Goal: Information Seeking & Learning: Check status

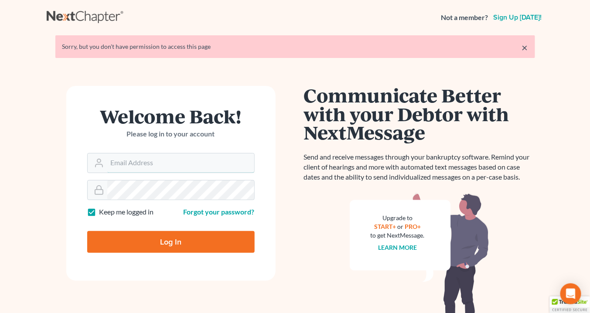
type input "[EMAIL_ADDRESS][DOMAIN_NAME]"
drag, startPoint x: 170, startPoint y: 240, endPoint x: 175, endPoint y: 236, distance: 6.8
click at [172, 243] on input "Log In" at bounding box center [170, 242] width 167 height 22
type input "Thinking..."
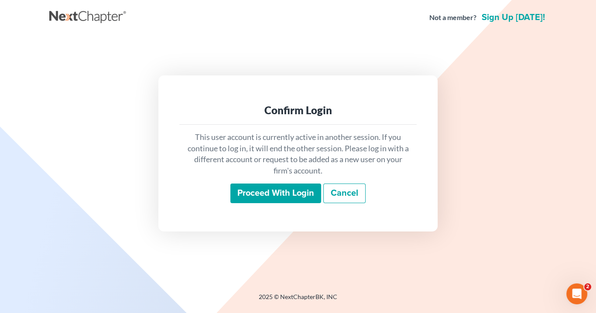
click at [304, 201] on input "Proceed with login" at bounding box center [275, 194] width 91 height 20
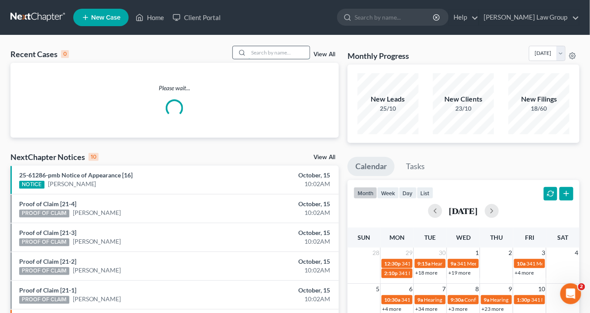
click at [257, 54] on input "search" at bounding box center [279, 52] width 61 height 13
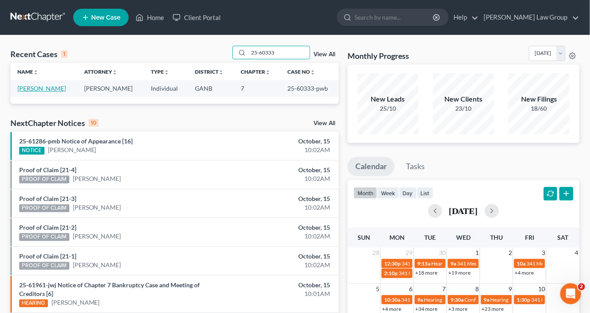
type input "25-60333"
click at [32, 86] on link "King, Mallory" at bounding box center [41, 88] width 48 height 7
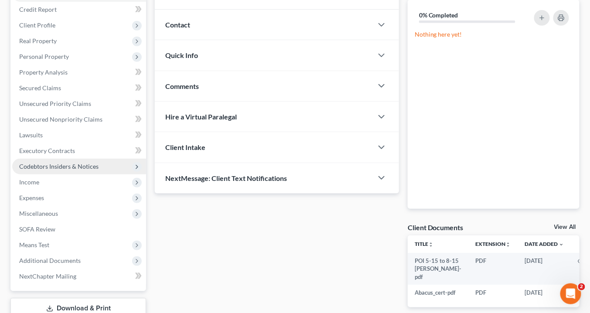
scroll to position [165, 0]
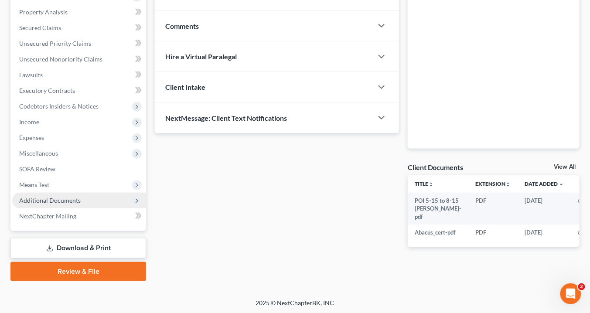
click at [65, 202] on span "Additional Documents" at bounding box center [50, 200] width 62 height 7
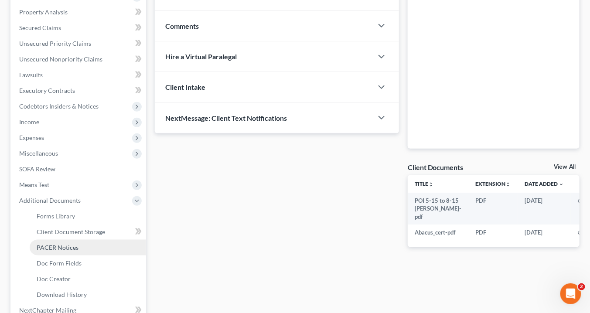
click at [78, 248] on link "PACER Notices" at bounding box center [88, 248] width 116 height 16
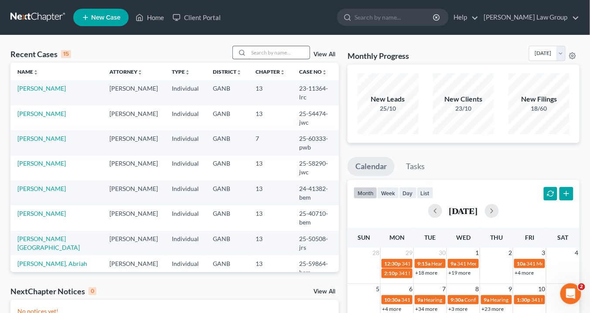
click at [264, 52] on input "search" at bounding box center [279, 52] width 61 height 13
drag, startPoint x: 265, startPoint y: 51, endPoint x: 271, endPoint y: 50, distance: 6.2
click at [269, 51] on input "search" at bounding box center [279, 52] width 61 height 13
drag, startPoint x: 266, startPoint y: 51, endPoint x: 281, endPoint y: 62, distance: 19.3
click at [268, 52] on input "search" at bounding box center [279, 52] width 61 height 13
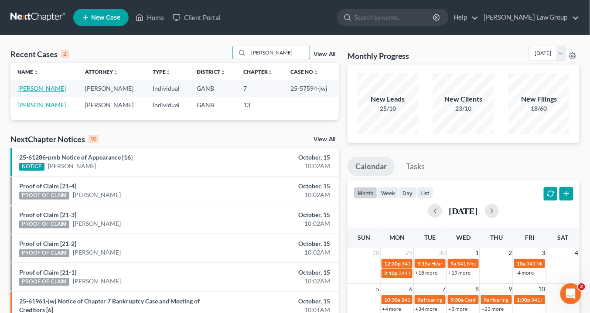
type input "spence"
click at [47, 85] on link "Spence, Kumar" at bounding box center [41, 88] width 48 height 7
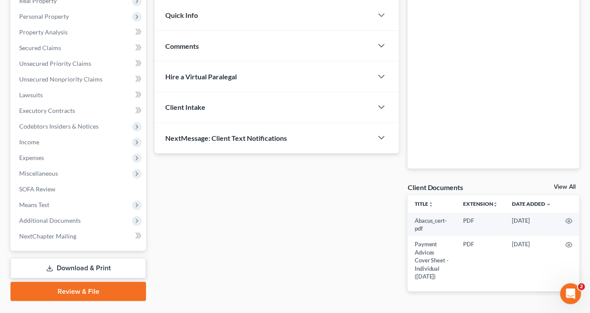
scroll to position [170, 0]
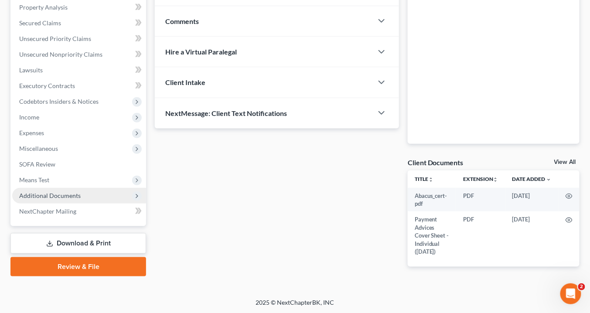
drag, startPoint x: 54, startPoint y: 191, endPoint x: 72, endPoint y: 191, distance: 18.3
click at [55, 192] on span "Additional Documents" at bounding box center [50, 195] width 62 height 7
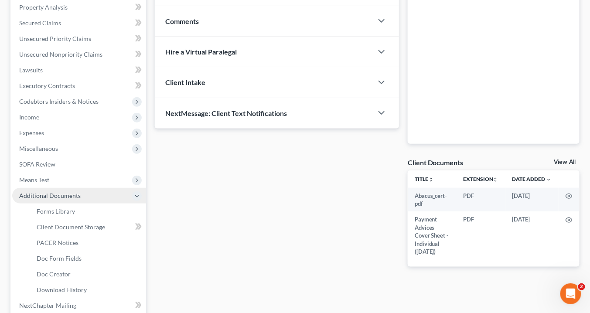
click at [83, 196] on span "Additional Documents" at bounding box center [79, 196] width 134 height 16
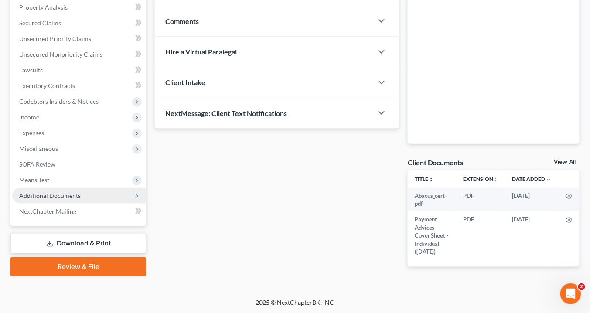
click at [71, 192] on span "Additional Documents" at bounding box center [50, 195] width 62 height 7
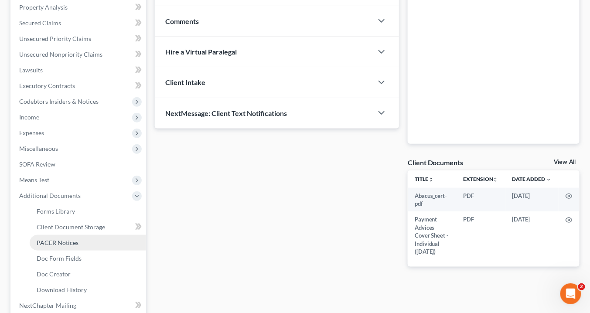
click at [73, 243] on span "PACER Notices" at bounding box center [58, 242] width 42 height 7
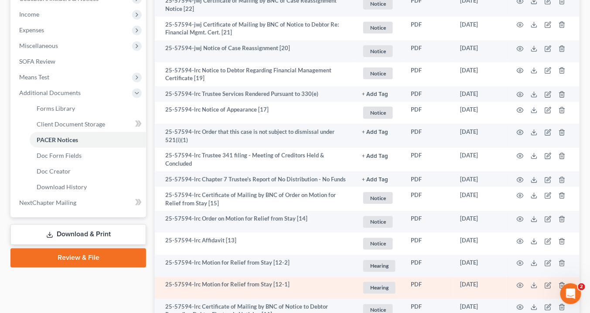
scroll to position [279, 0]
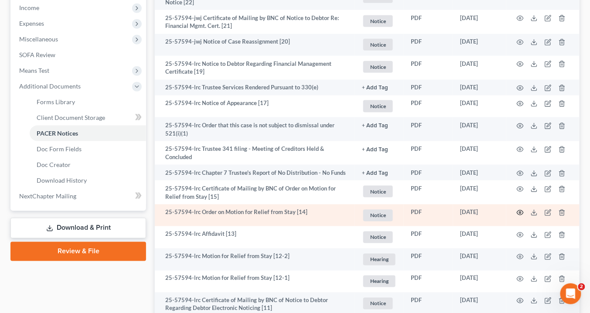
click at [519, 209] on icon "button" at bounding box center [520, 212] width 7 height 7
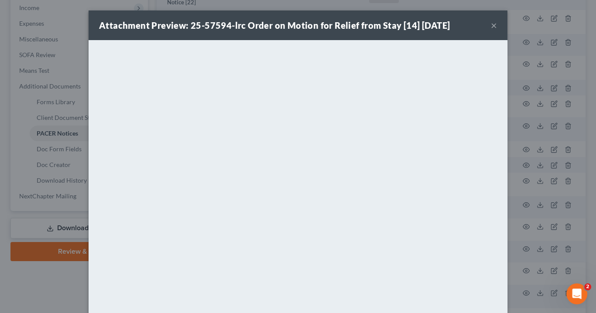
click at [492, 24] on button "×" at bounding box center [494, 25] width 6 height 10
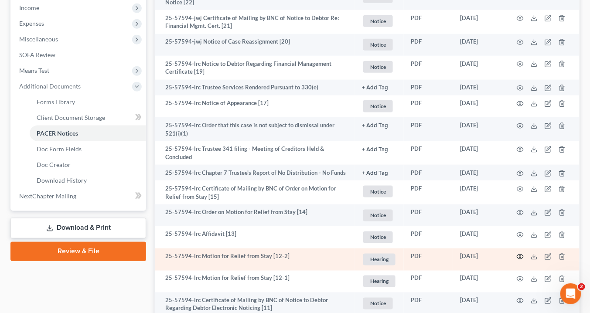
click at [522, 253] on icon "button" at bounding box center [520, 256] width 7 height 7
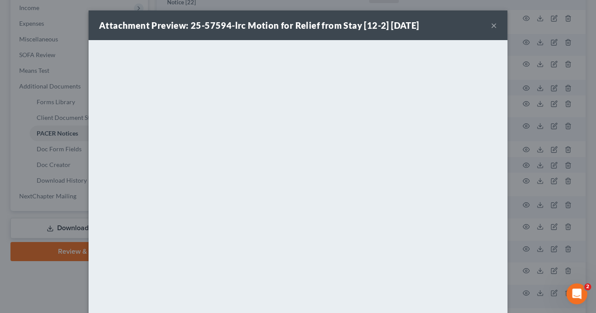
click at [492, 26] on button "×" at bounding box center [494, 25] width 6 height 10
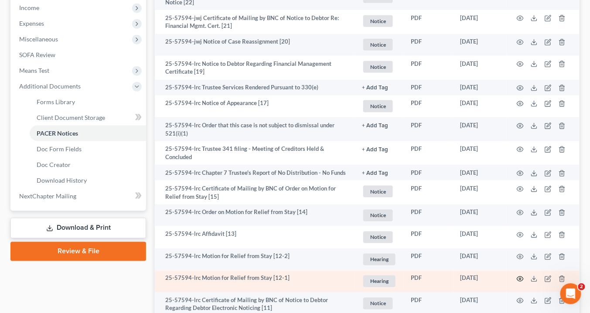
click at [519, 276] on icon "button" at bounding box center [520, 279] width 7 height 7
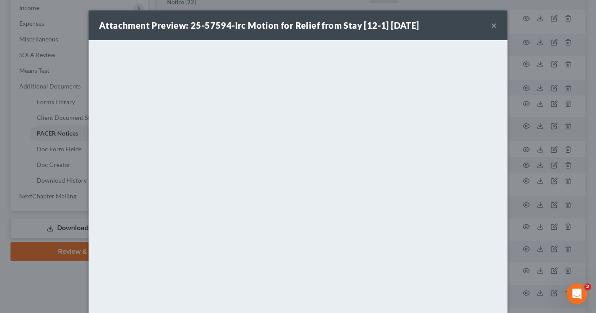
click at [492, 24] on button "×" at bounding box center [494, 25] width 6 height 10
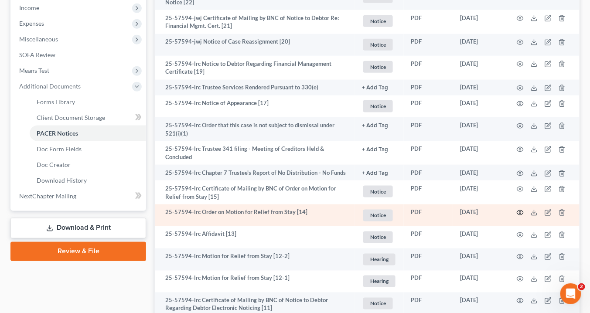
click at [522, 211] on icon "button" at bounding box center [520, 213] width 7 height 5
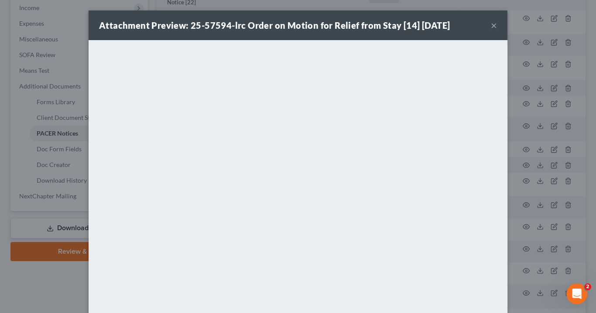
click at [491, 27] on button "×" at bounding box center [494, 25] width 6 height 10
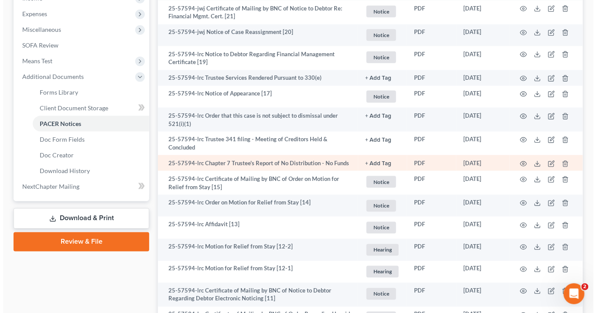
scroll to position [349, 0]
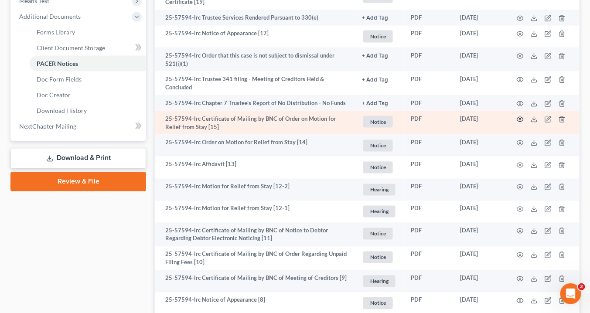
click at [521, 119] on circle "button" at bounding box center [520, 120] width 2 height 2
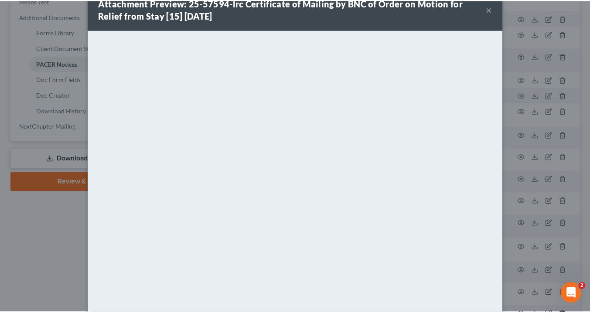
scroll to position [0, 0]
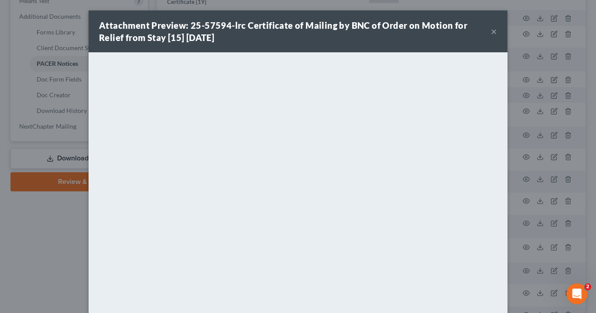
click at [491, 34] on button "×" at bounding box center [494, 31] width 6 height 10
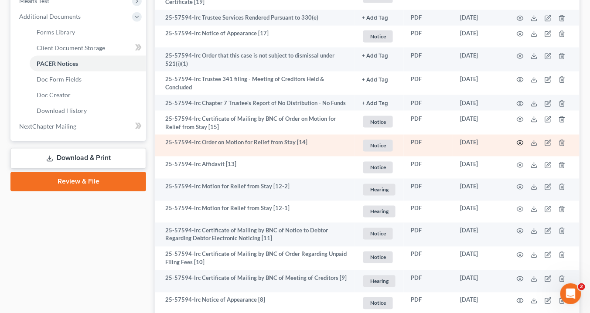
click at [519, 140] on icon "button" at bounding box center [520, 143] width 7 height 7
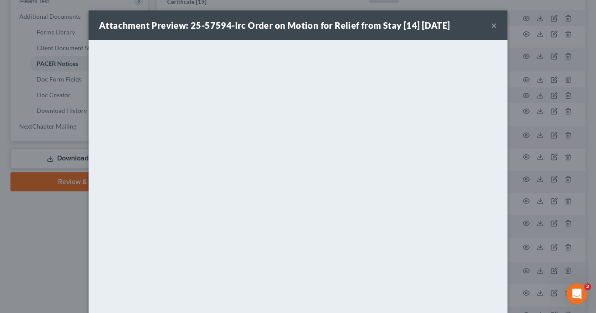
click at [491, 24] on button "×" at bounding box center [494, 25] width 6 height 10
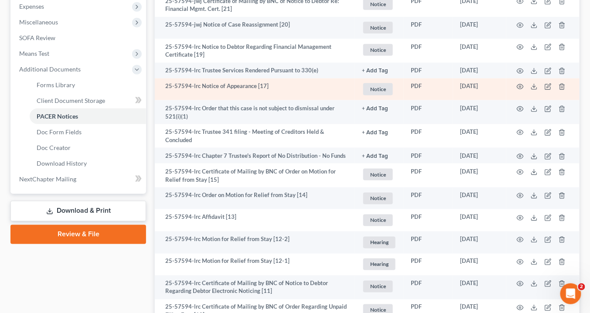
scroll to position [314, 0]
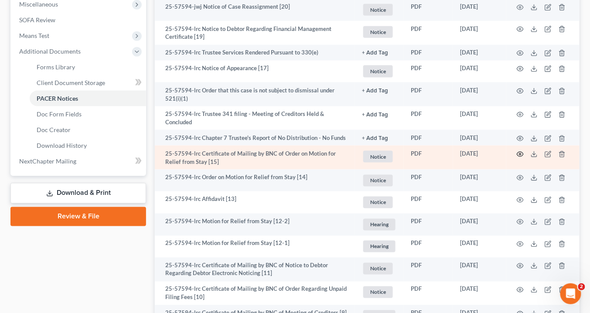
click at [523, 152] on icon "button" at bounding box center [520, 154] width 7 height 5
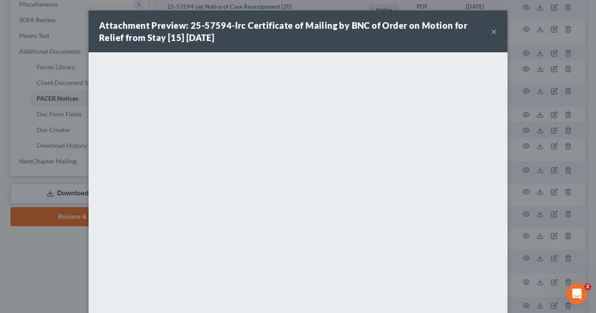
click at [494, 32] on button "×" at bounding box center [494, 31] width 6 height 10
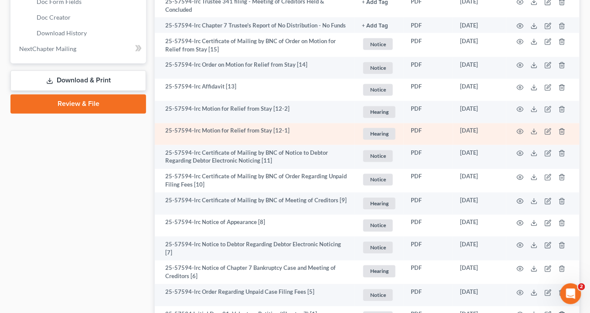
scroll to position [454, 0]
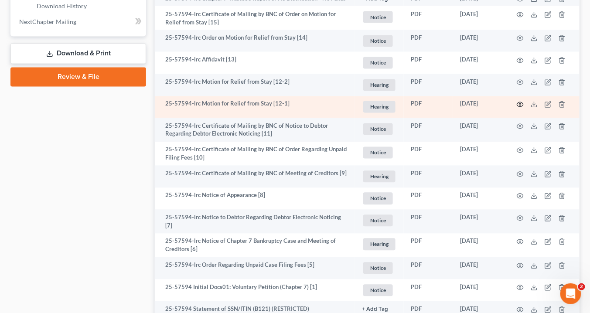
click at [520, 103] on icon "button" at bounding box center [520, 105] width 7 height 5
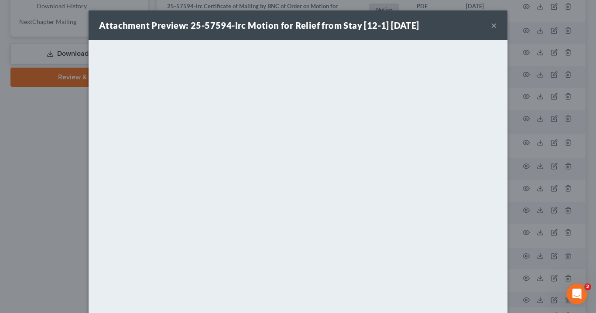
click at [492, 24] on button "×" at bounding box center [494, 25] width 6 height 10
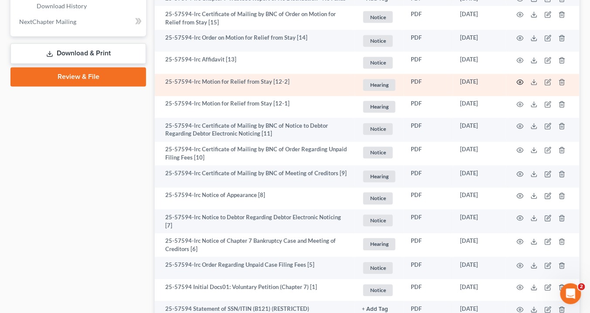
click at [520, 79] on icon "button" at bounding box center [520, 82] width 7 height 7
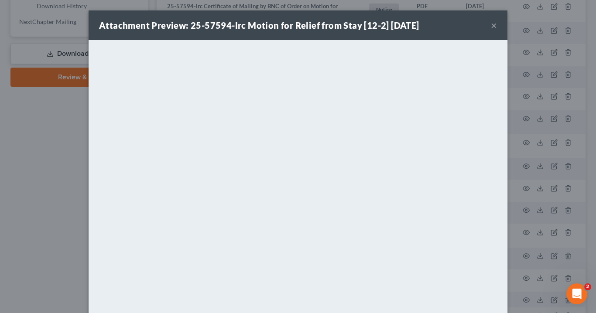
click at [491, 26] on button "×" at bounding box center [494, 25] width 6 height 10
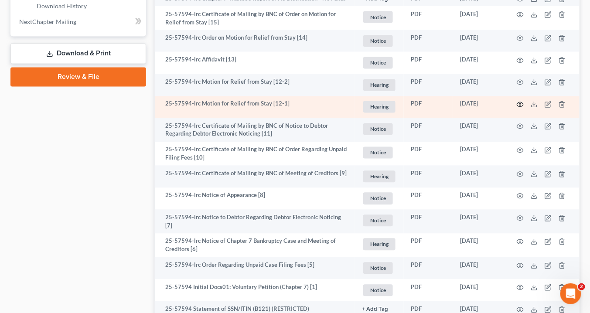
click at [519, 101] on icon "button" at bounding box center [520, 104] width 7 height 7
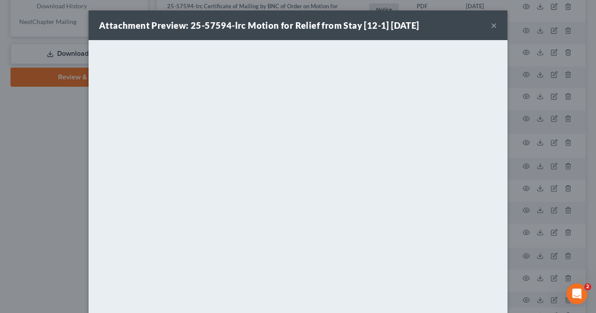
click at [491, 23] on button "×" at bounding box center [494, 25] width 6 height 10
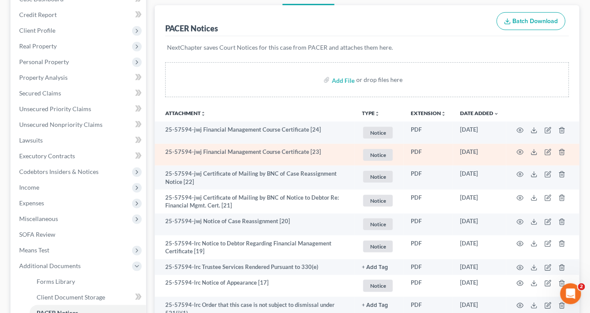
scroll to position [105, 0]
